Goal: Check status: Check status

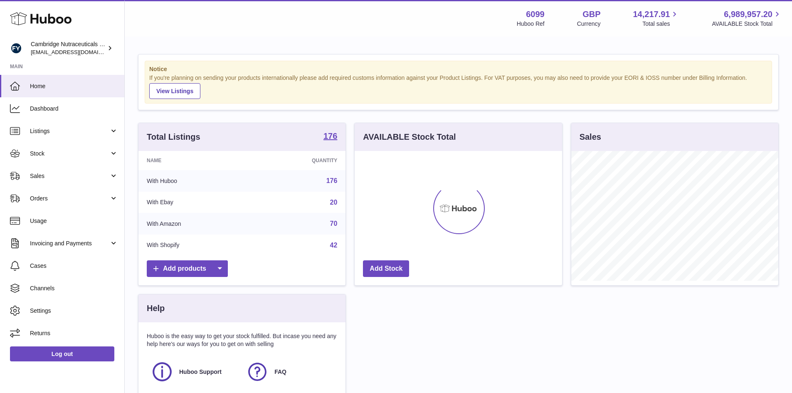
scroll to position [130, 207]
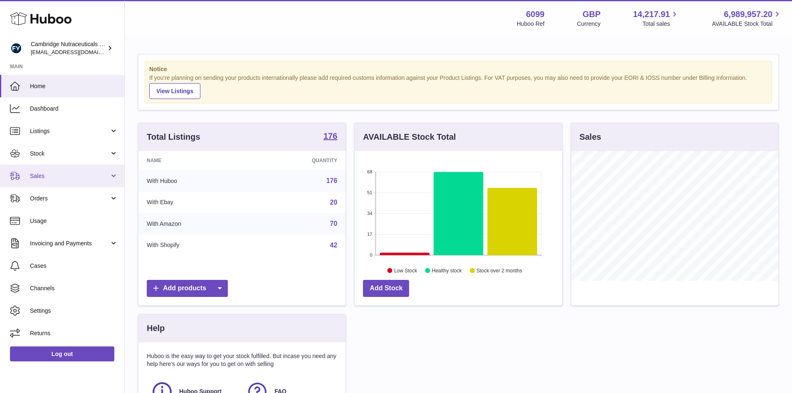
click at [64, 169] on link "Sales" at bounding box center [62, 176] width 124 height 22
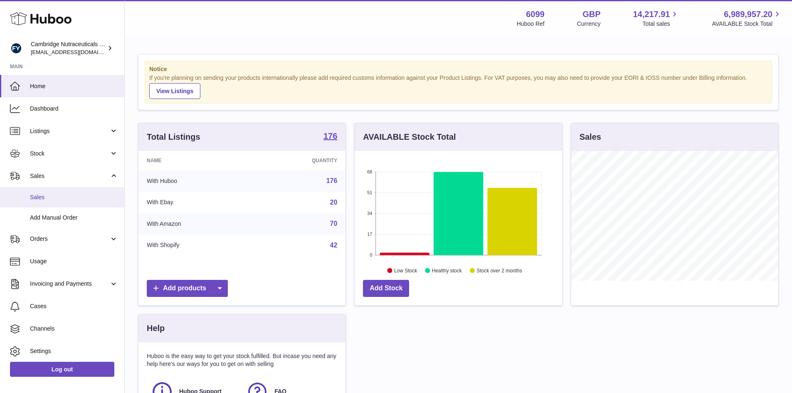
click at [58, 194] on span "Sales" at bounding box center [74, 197] width 88 height 8
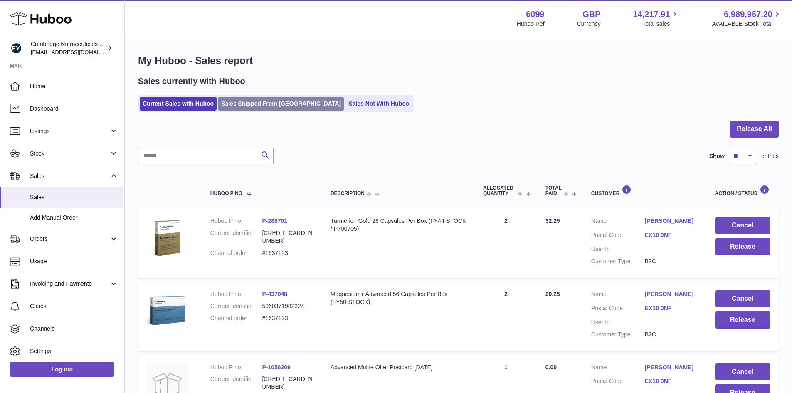
click at [251, 104] on link "Sales Shipped From [GEOGRAPHIC_DATA]" at bounding box center [281, 104] width 126 height 14
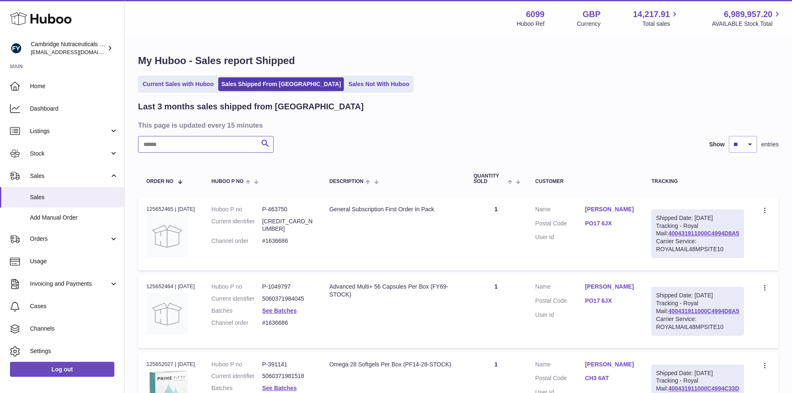
click at [207, 144] on input "text" at bounding box center [205, 144] width 135 height 17
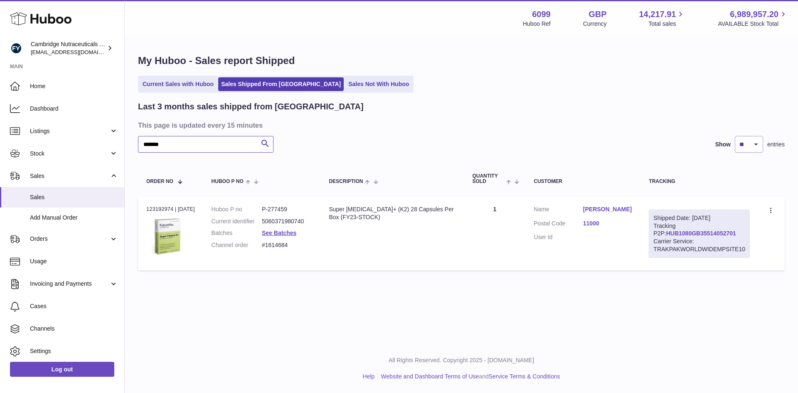
type input "*******"
click at [694, 232] on link "HUB1080GB35514052701" at bounding box center [701, 233] width 70 height 7
drag, startPoint x: 724, startPoint y: 234, endPoint x: 655, endPoint y: 234, distance: 68.6
click at [655, 234] on div "Shipped Date: 21st Aug 2025 Tracking P2P: HUB1080GB35514052701 Carrier Service:…" at bounding box center [699, 233] width 101 height 48
copy link "HUB1080GB35514052701"
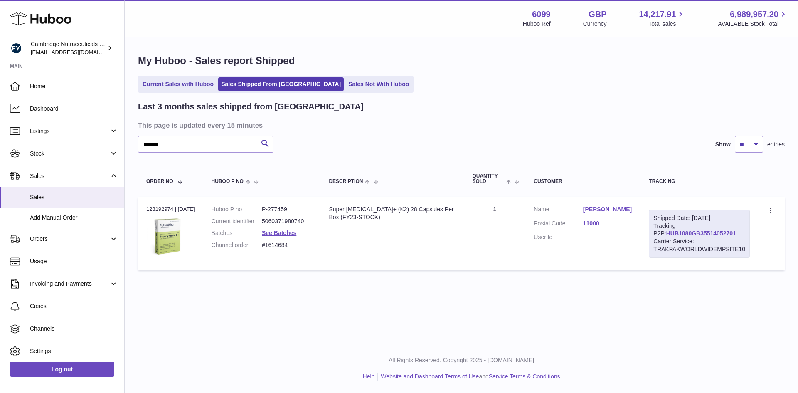
click at [630, 255] on td "Customer Name Amila Dissanayake Postal Code 11000 User Id" at bounding box center [582, 233] width 115 height 73
click at [698, 234] on link "HUB1080GB35514052701" at bounding box center [701, 233] width 70 height 7
click at [623, 208] on link "Amila Dissanayake" at bounding box center [607, 209] width 49 height 8
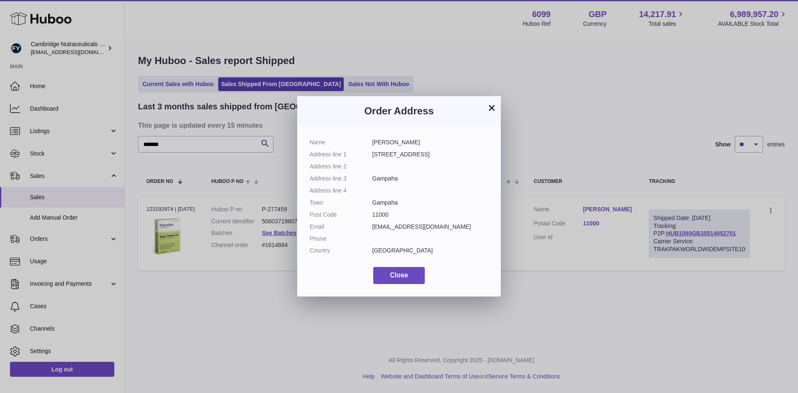
click at [491, 108] on button "×" at bounding box center [492, 108] width 10 height 10
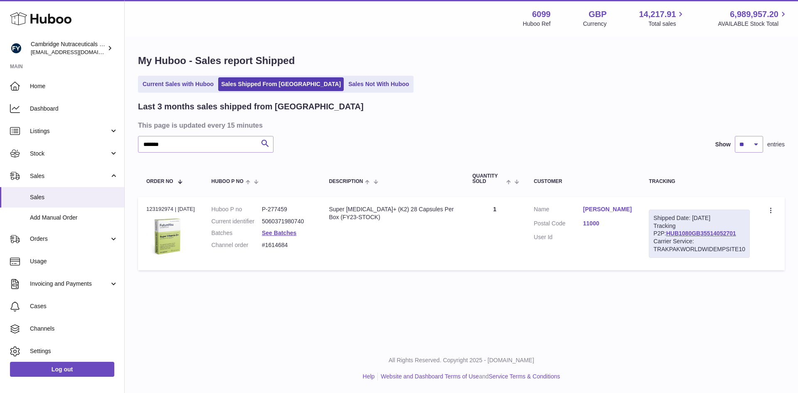
click at [615, 208] on link "Amila Dissanayake" at bounding box center [607, 209] width 49 height 8
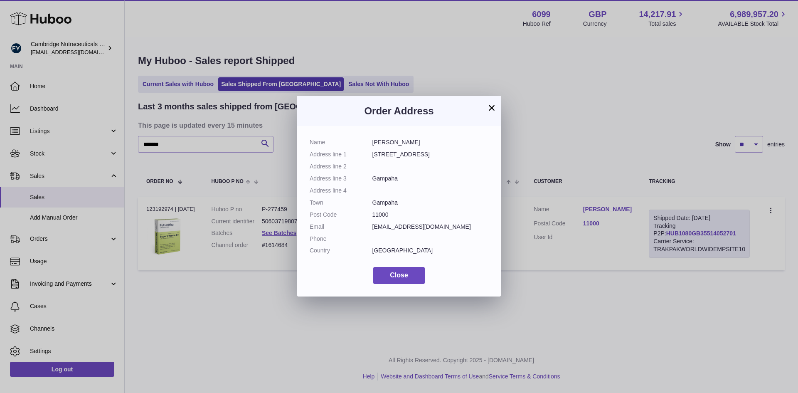
click at [492, 108] on button "×" at bounding box center [492, 108] width 10 height 10
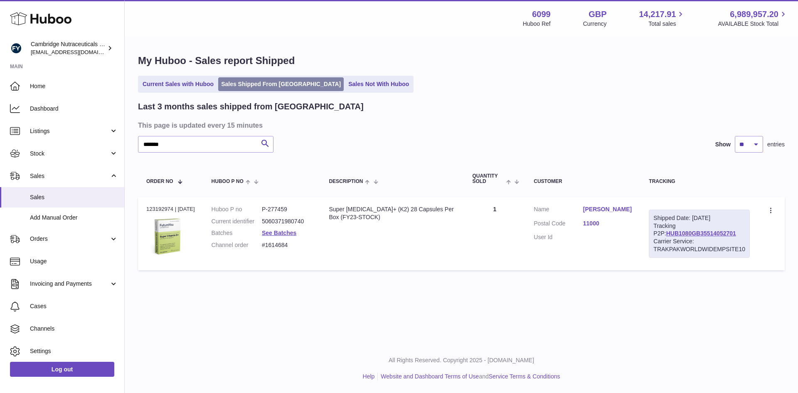
click at [241, 80] on link "Sales Shipped From [GEOGRAPHIC_DATA]" at bounding box center [281, 84] width 126 height 14
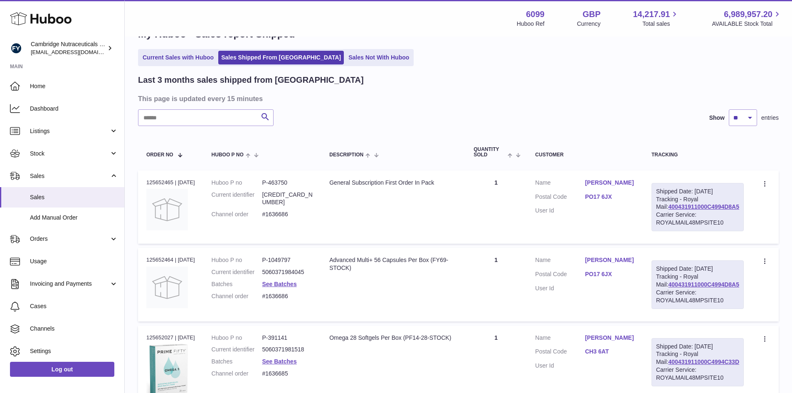
scroll to position [42, 0]
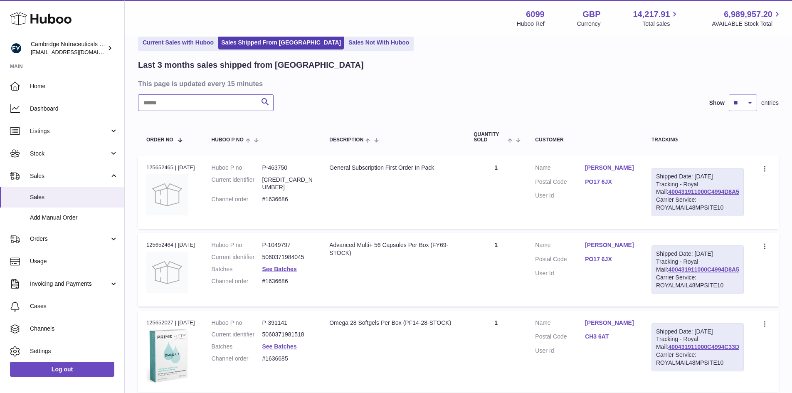
click at [213, 103] on input "text" at bounding box center [205, 102] width 135 height 17
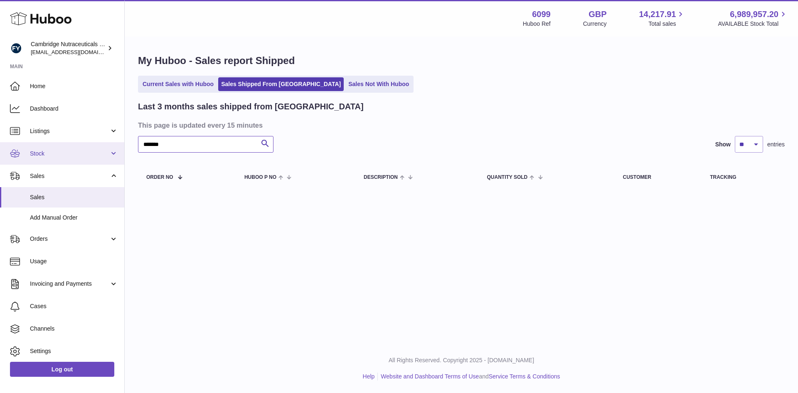
drag, startPoint x: 182, startPoint y: 147, endPoint x: 109, endPoint y: 148, distance: 72.7
click at [111, 147] on div "Huboo Cambridge Nutraceuticals Ltd huboo@camnutra.com Main Home Dashboard Listi…" at bounding box center [399, 196] width 798 height 393
drag, startPoint x: 177, startPoint y: 141, endPoint x: 126, endPoint y: 141, distance: 51.5
click at [126, 141] on div "My Huboo - Sales report Shipped Current Sales with Huboo Sales Shipped From Hub…" at bounding box center [461, 123] width 673 height 172
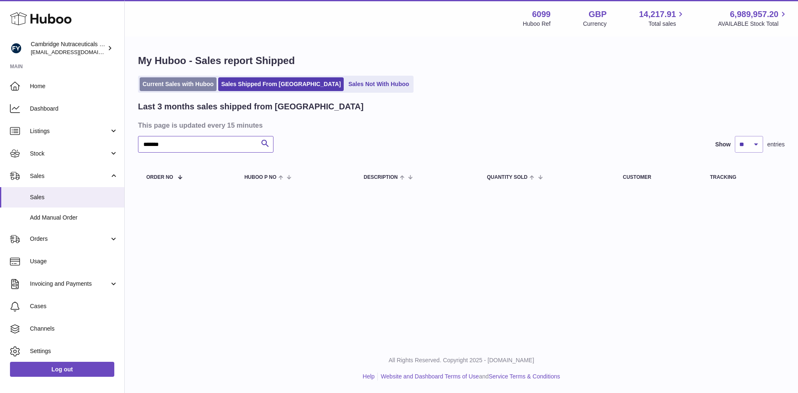
type input "*******"
click at [177, 80] on link "Current Sales with Huboo" at bounding box center [178, 84] width 77 height 14
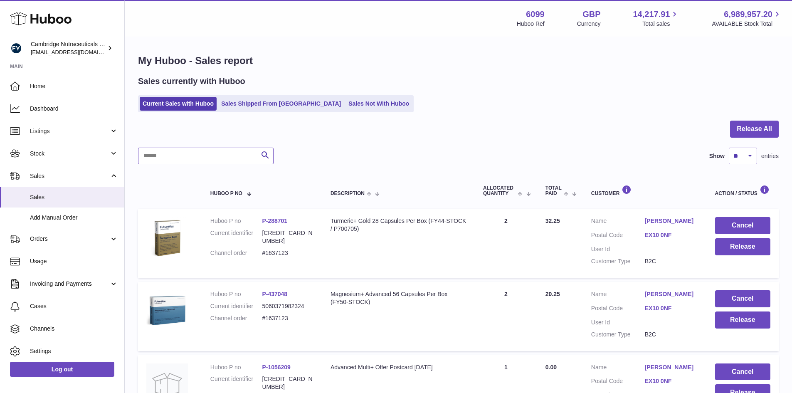
click at [179, 158] on input "text" at bounding box center [205, 156] width 135 height 17
paste input "*******"
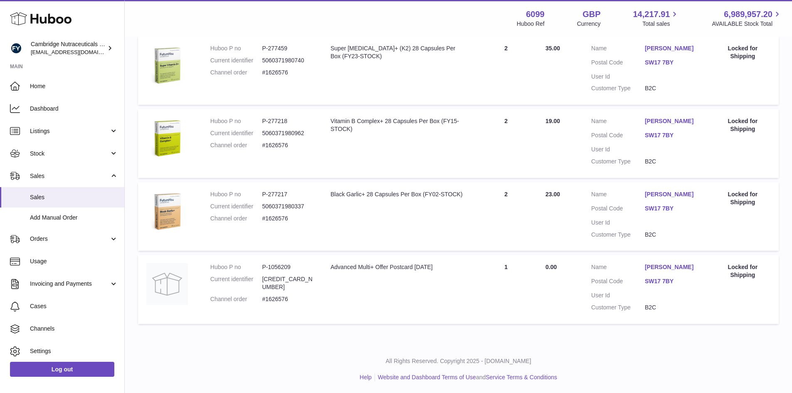
scroll to position [611, 0]
type input "*******"
click at [662, 266] on link "Tom Hunt" at bounding box center [672, 266] width 54 height 8
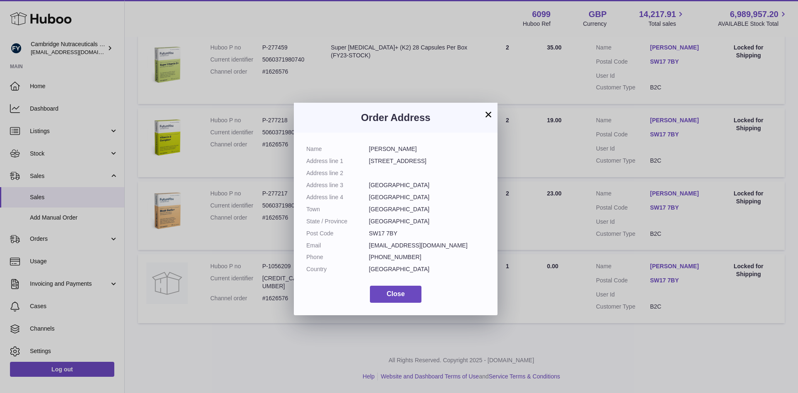
click at [488, 115] on button "×" at bounding box center [488, 114] width 10 height 10
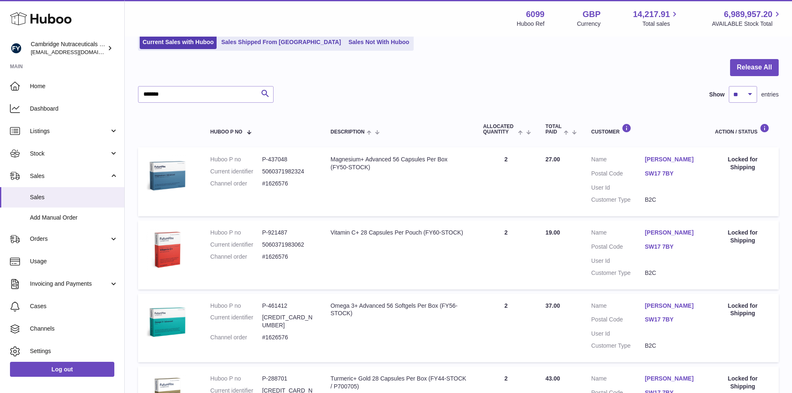
scroll to position [83, 0]
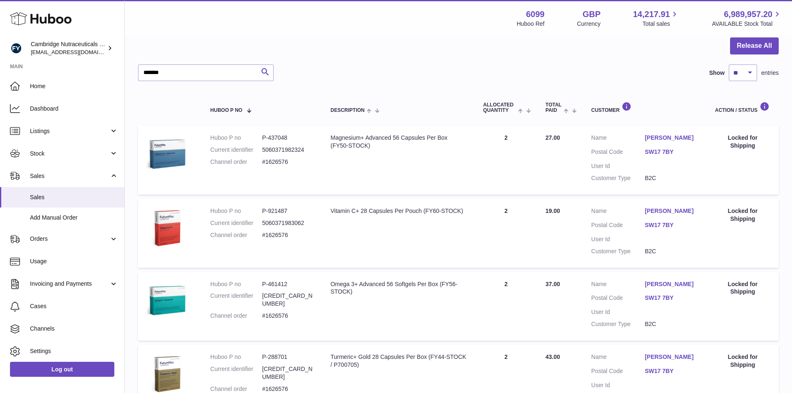
click at [666, 150] on link "SW17 7BY" at bounding box center [672, 152] width 54 height 8
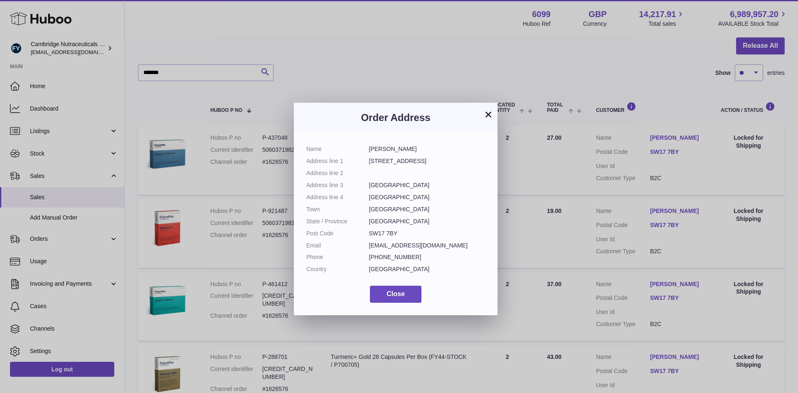
click at [489, 110] on button "×" at bounding box center [488, 114] width 10 height 10
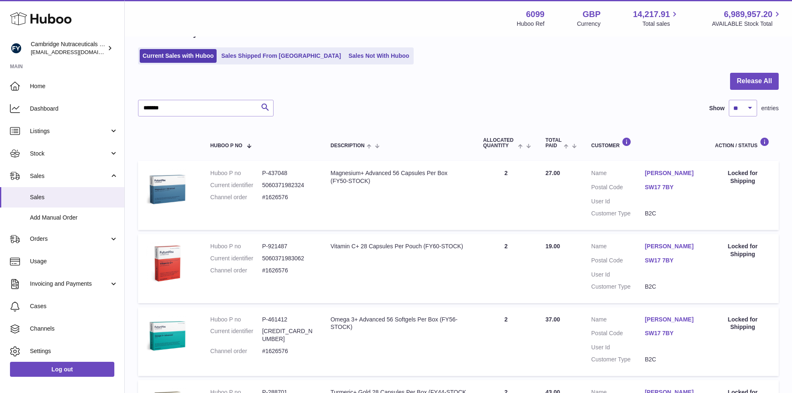
scroll to position [0, 0]
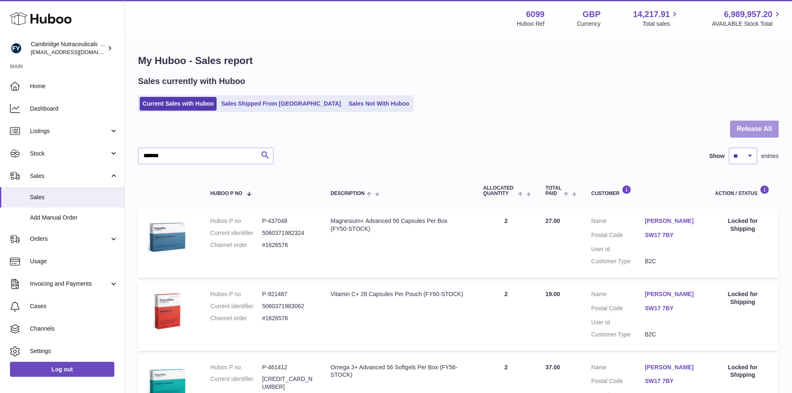
click at [753, 130] on button "Release All" at bounding box center [754, 129] width 49 height 17
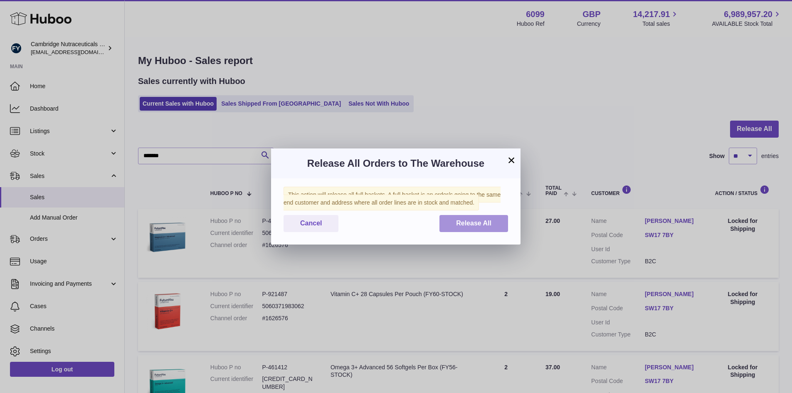
click at [468, 222] on span "Release All" at bounding box center [473, 222] width 35 height 7
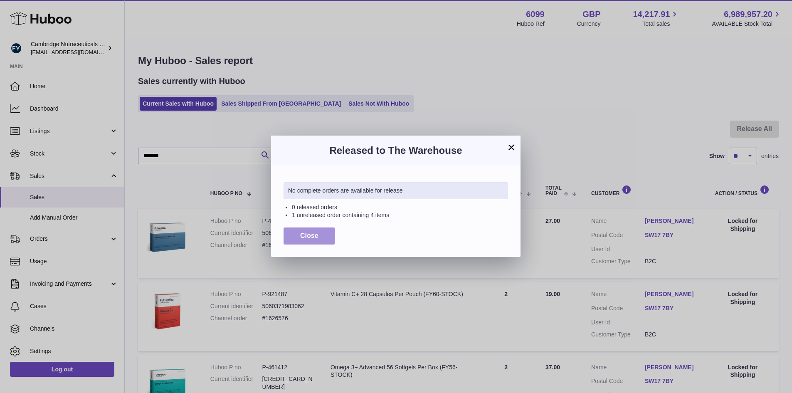
click at [306, 236] on span "Close" at bounding box center [309, 235] width 18 height 7
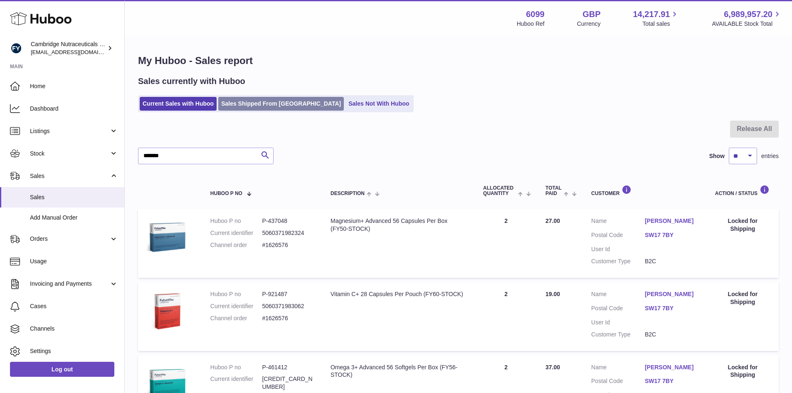
click at [269, 109] on link "Sales Shipped From [GEOGRAPHIC_DATA]" at bounding box center [281, 104] width 126 height 14
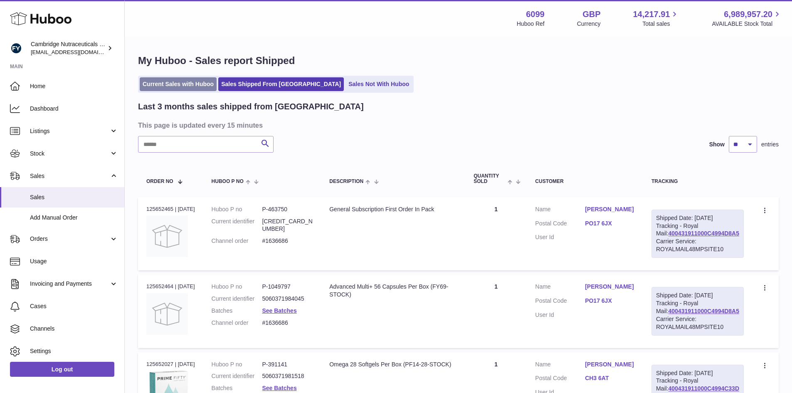
click at [184, 83] on link "Current Sales with Huboo" at bounding box center [178, 84] width 77 height 14
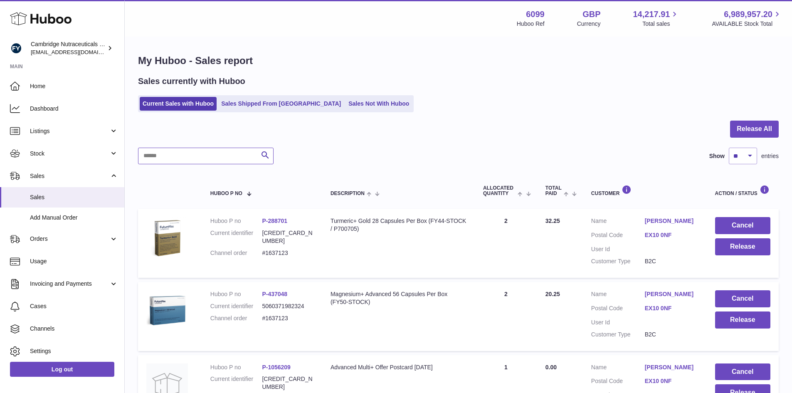
click at [189, 158] on input "text" at bounding box center [205, 156] width 135 height 17
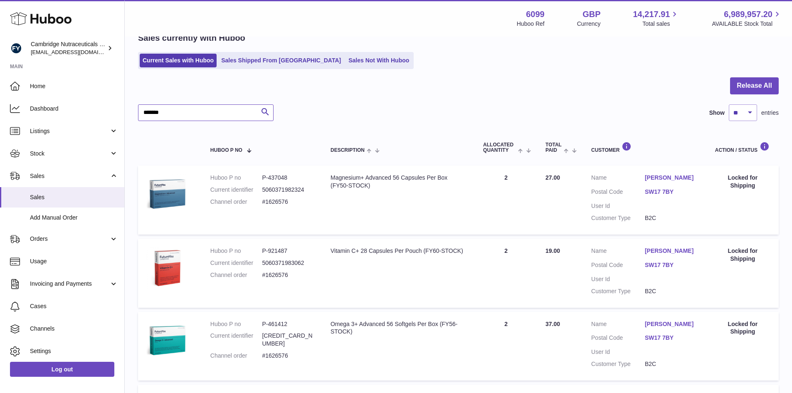
scroll to position [83, 0]
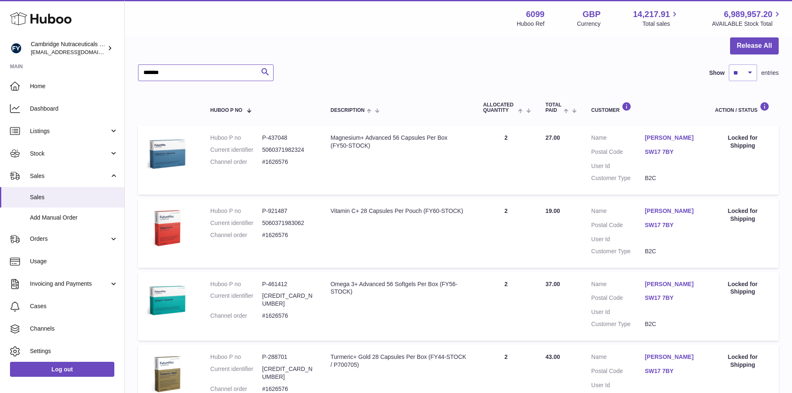
type input "*******"
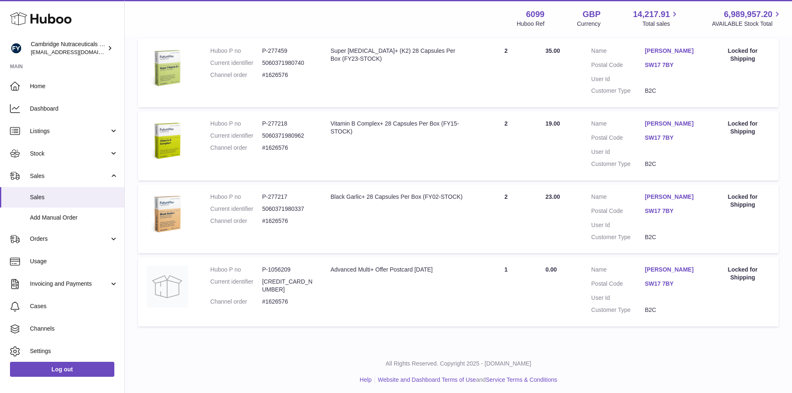
scroll to position [611, 0]
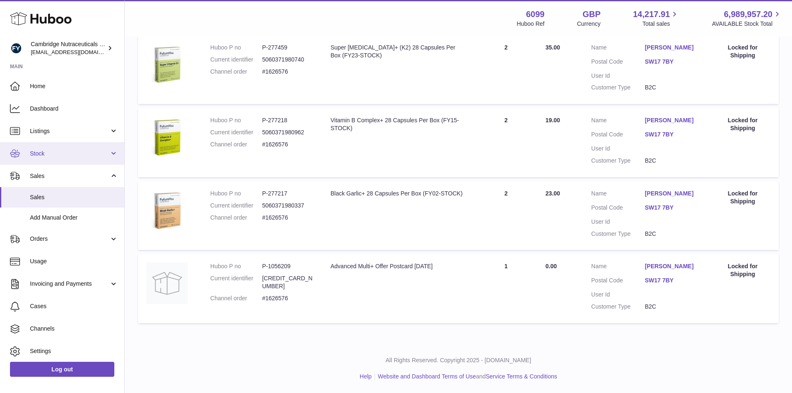
click at [48, 157] on span "Stock" at bounding box center [69, 154] width 79 height 8
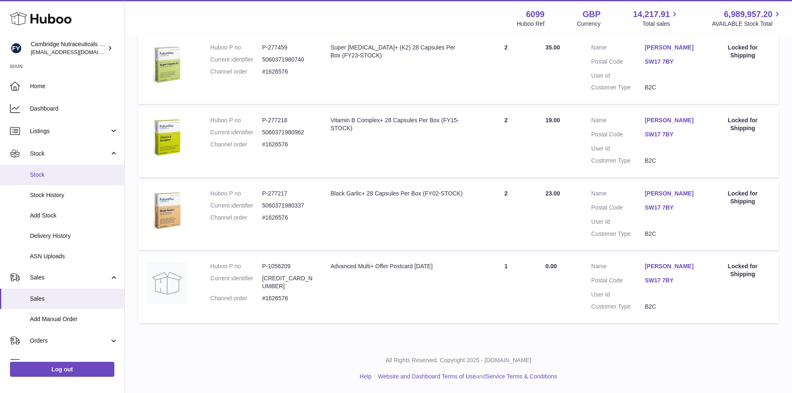
click at [48, 181] on link "Stock" at bounding box center [62, 175] width 124 height 20
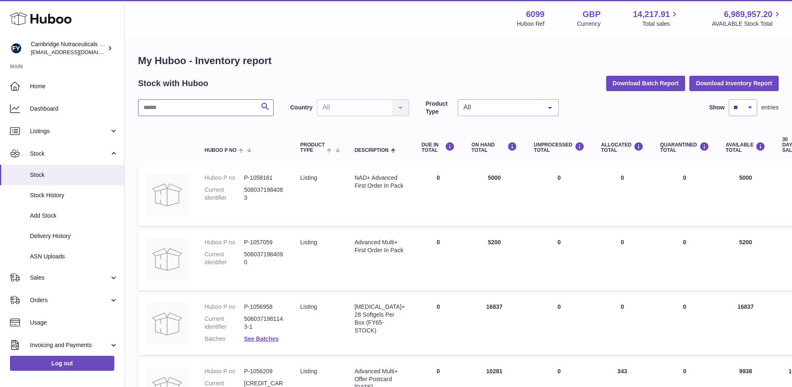
click at [181, 108] on input "text" at bounding box center [205, 107] width 135 height 17
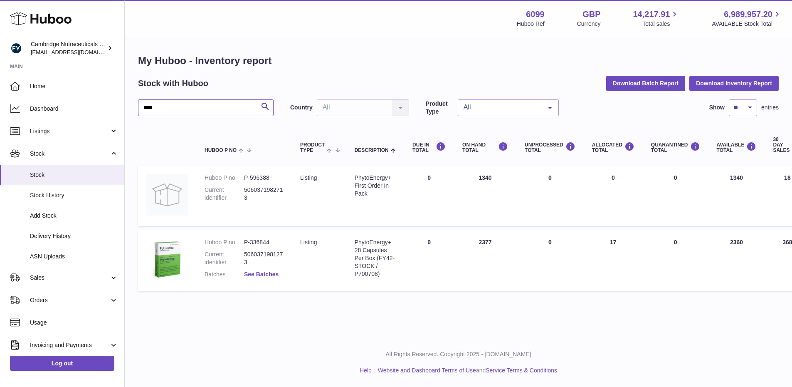
type input "****"
click at [261, 272] on link "See Batches" at bounding box center [261, 274] width 34 height 7
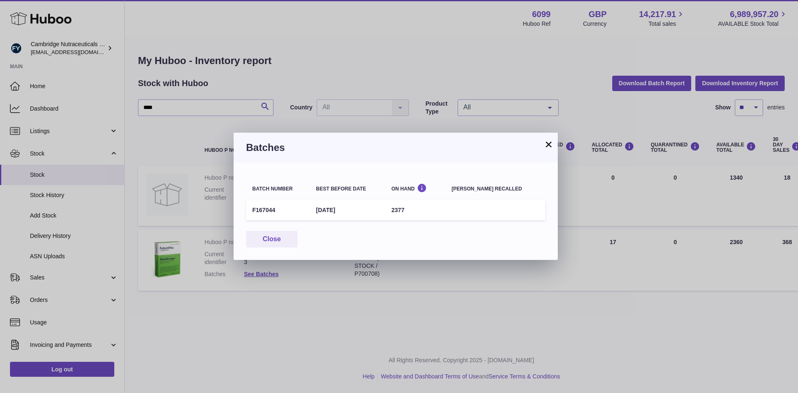
click at [550, 145] on button "×" at bounding box center [549, 144] width 10 height 10
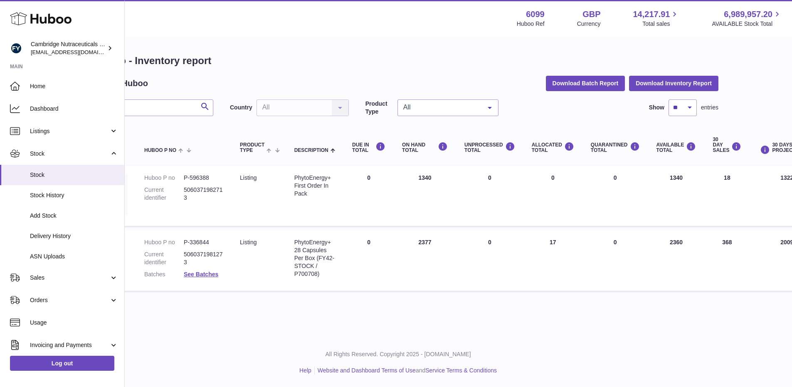
scroll to position [0, 258]
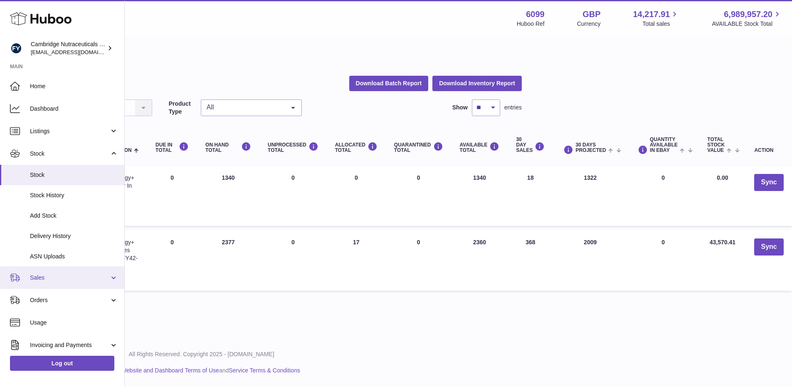
click at [51, 285] on link "Sales" at bounding box center [62, 277] width 124 height 22
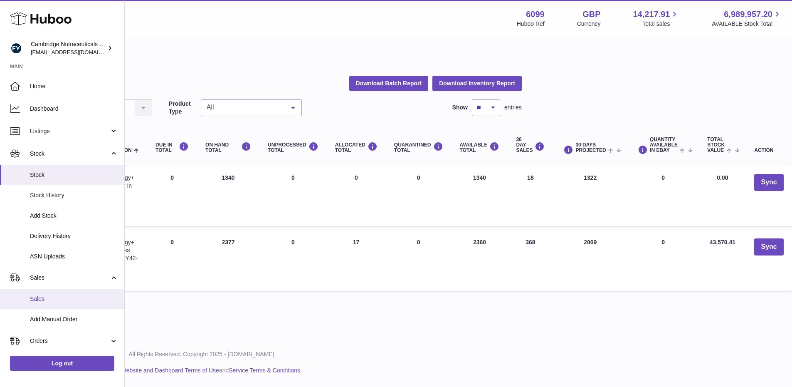
click at [51, 299] on span "Sales" at bounding box center [74, 299] width 88 height 8
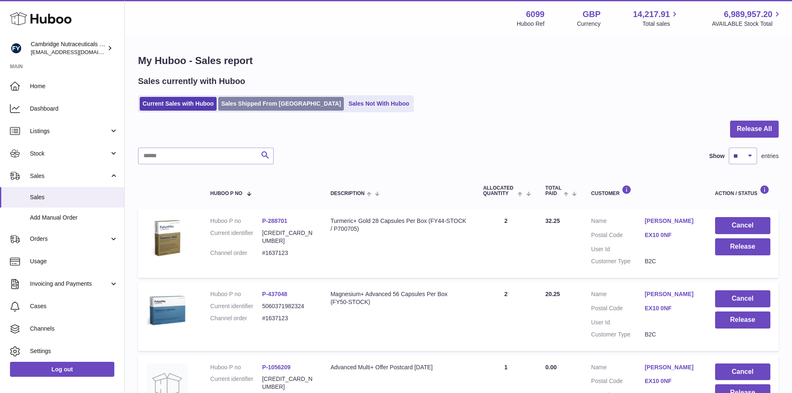
click at [241, 99] on link "Sales Shipped From [GEOGRAPHIC_DATA]" at bounding box center [281, 104] width 126 height 14
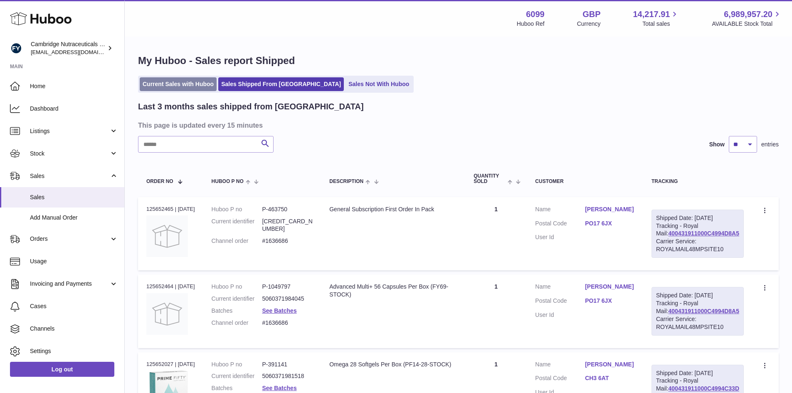
click at [189, 84] on link "Current Sales with Huboo" at bounding box center [178, 84] width 77 height 14
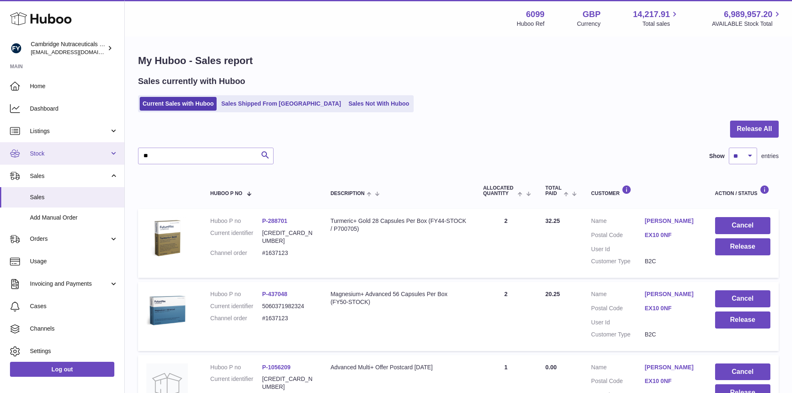
drag, startPoint x: 185, startPoint y: 157, endPoint x: 122, endPoint y: 160, distance: 63.2
click at [151, 148] on input "**" at bounding box center [205, 156] width 135 height 17
type input "*"
type input "********"
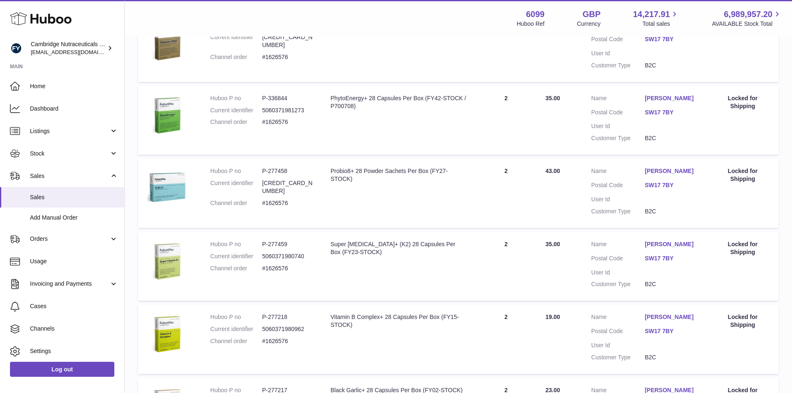
scroll to position [416, 0]
click at [53, 151] on span "Stock" at bounding box center [69, 154] width 79 height 8
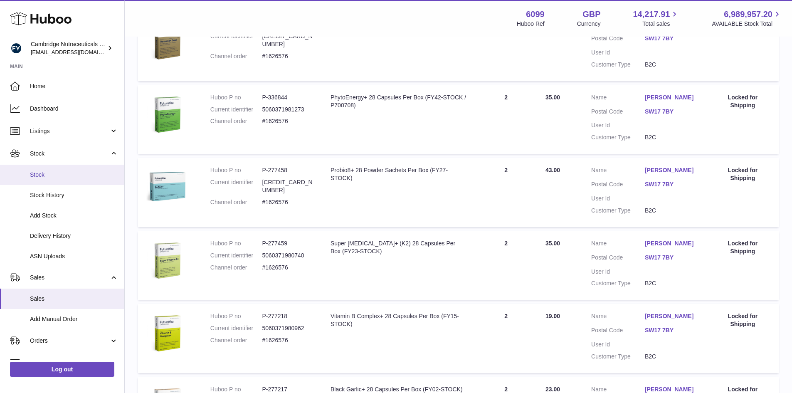
click at [53, 178] on span "Stock" at bounding box center [74, 175] width 88 height 8
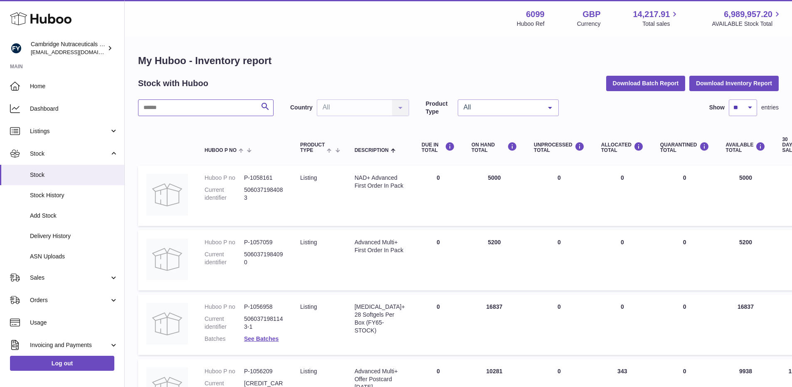
click at [173, 109] on input "text" at bounding box center [205, 107] width 135 height 17
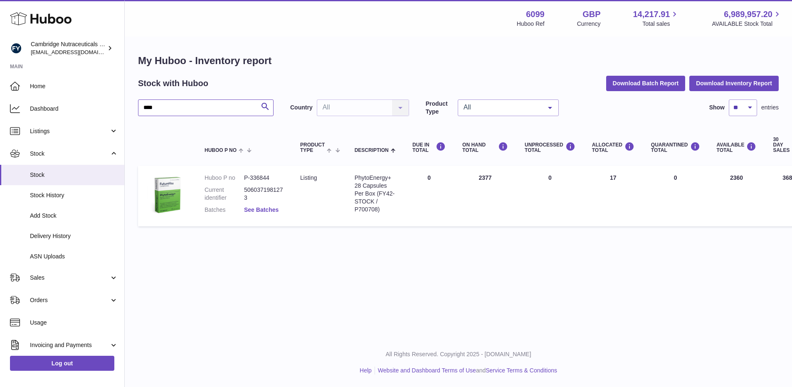
type input "****"
click at [269, 211] on link "See Batches" at bounding box center [261, 209] width 34 height 7
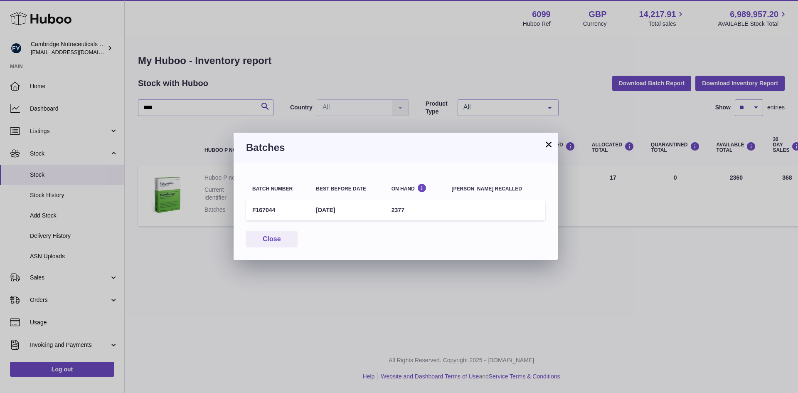
click at [549, 143] on button "×" at bounding box center [549, 144] width 10 height 10
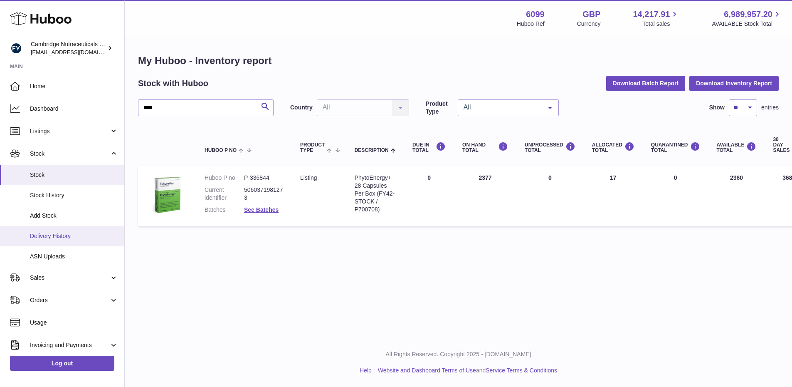
click at [54, 236] on span "Delivery History" at bounding box center [74, 236] width 88 height 8
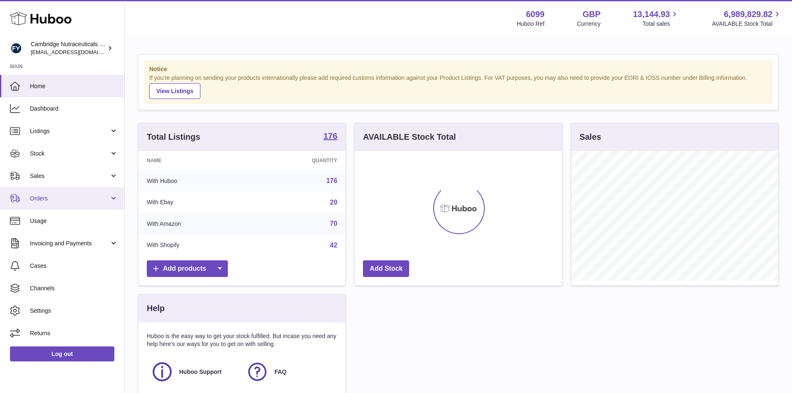
scroll to position [130, 207]
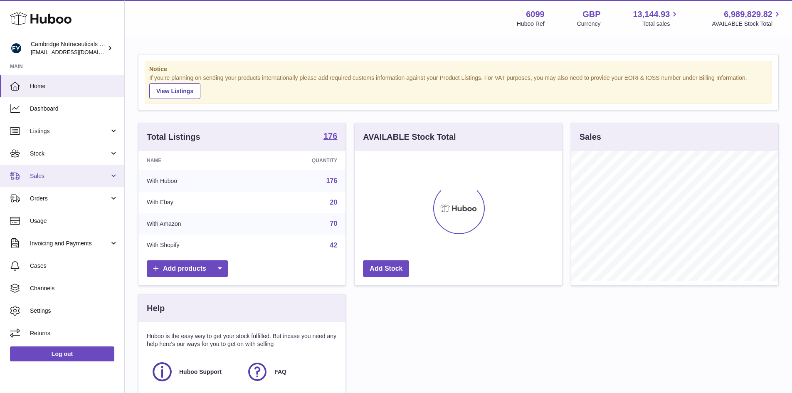
click at [44, 174] on span "Sales" at bounding box center [69, 176] width 79 height 8
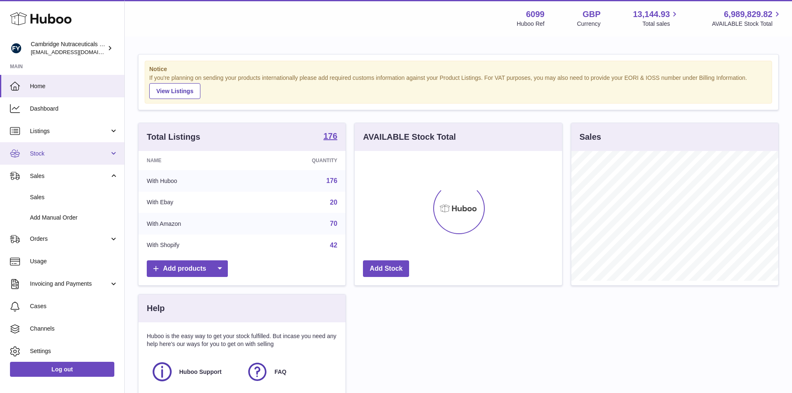
click at [48, 153] on span "Stock" at bounding box center [69, 154] width 79 height 8
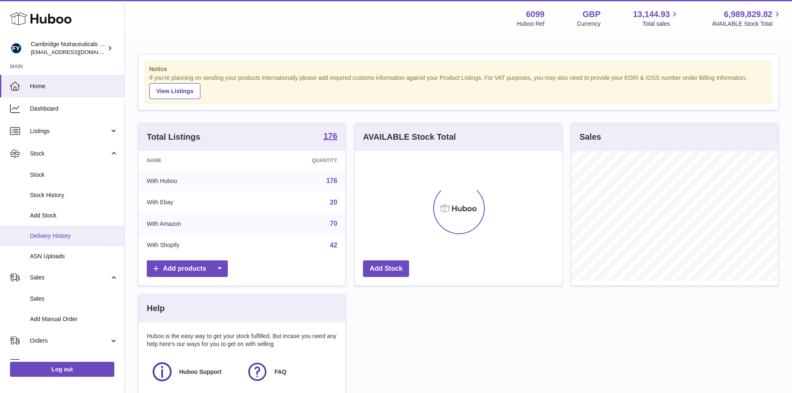
click at [55, 237] on span "Delivery History" at bounding box center [74, 236] width 88 height 8
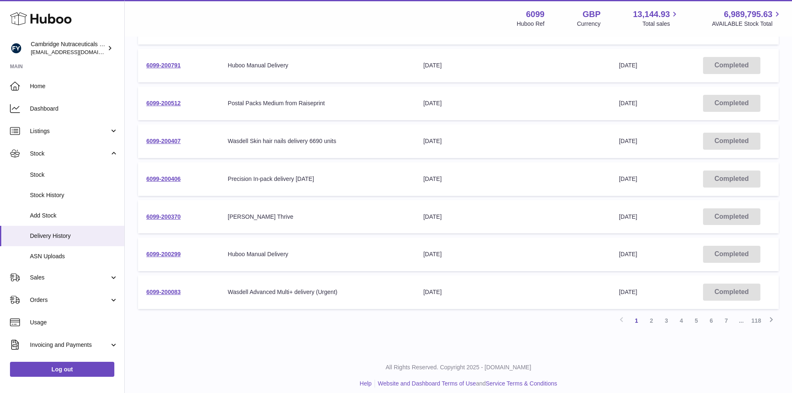
scroll to position [236, 0]
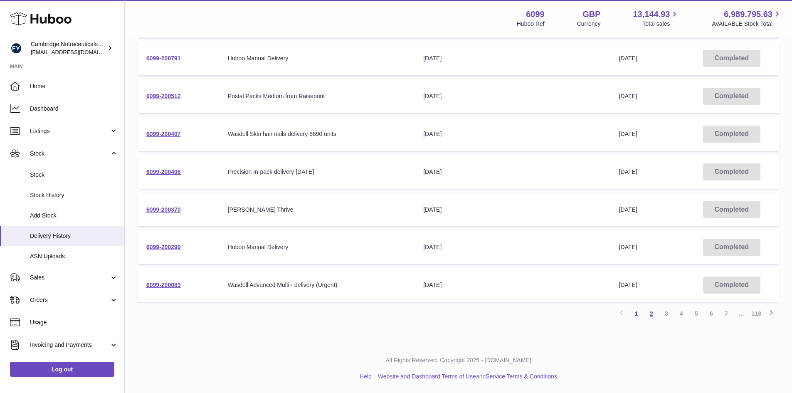
click at [649, 313] on link "2" at bounding box center [651, 313] width 15 height 15
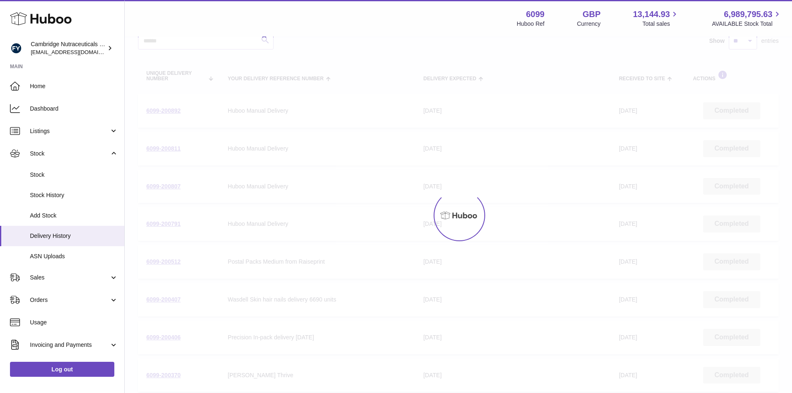
scroll to position [37, 0]
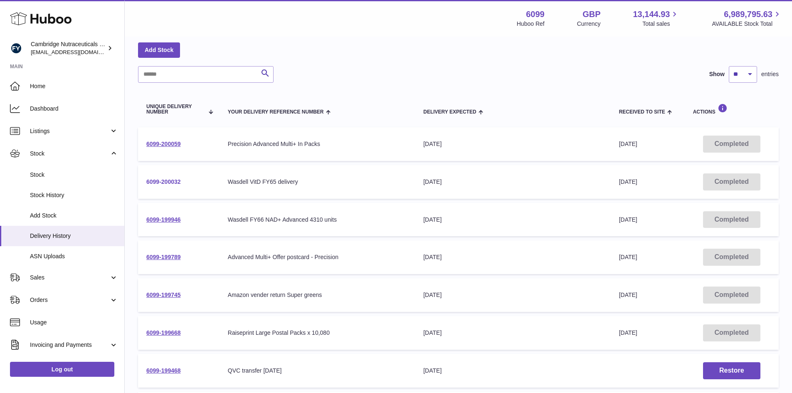
click at [176, 181] on link "6099-200032" at bounding box center [163, 181] width 34 height 7
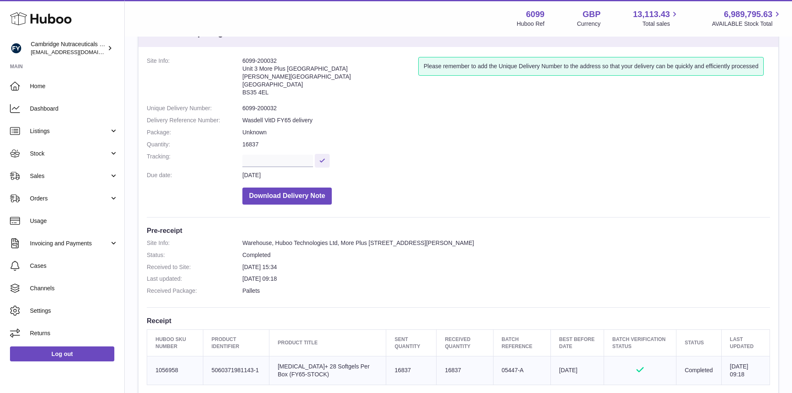
scroll to position [166, 0]
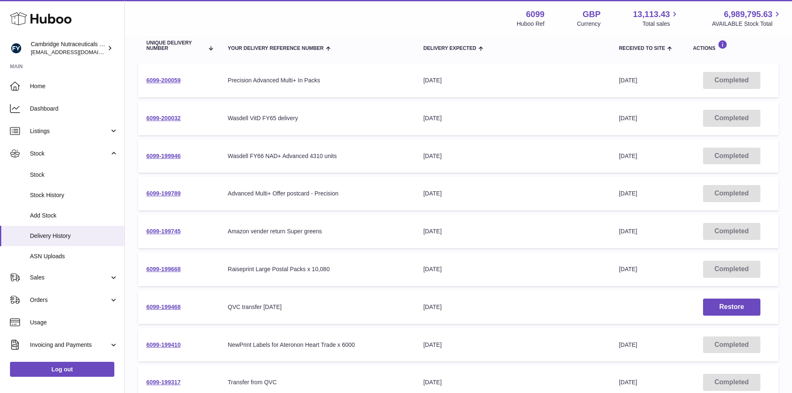
scroll to position [121, 0]
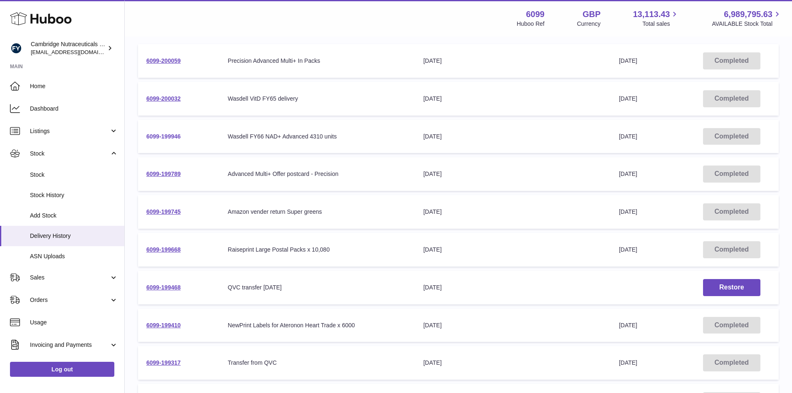
click at [165, 137] on link "6099-199946" at bounding box center [163, 136] width 34 height 7
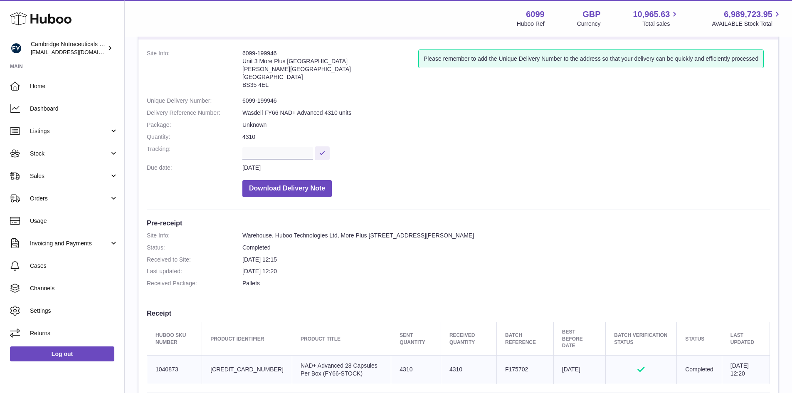
scroll to position [125, 0]
